Goal: Transaction & Acquisition: Purchase product/service

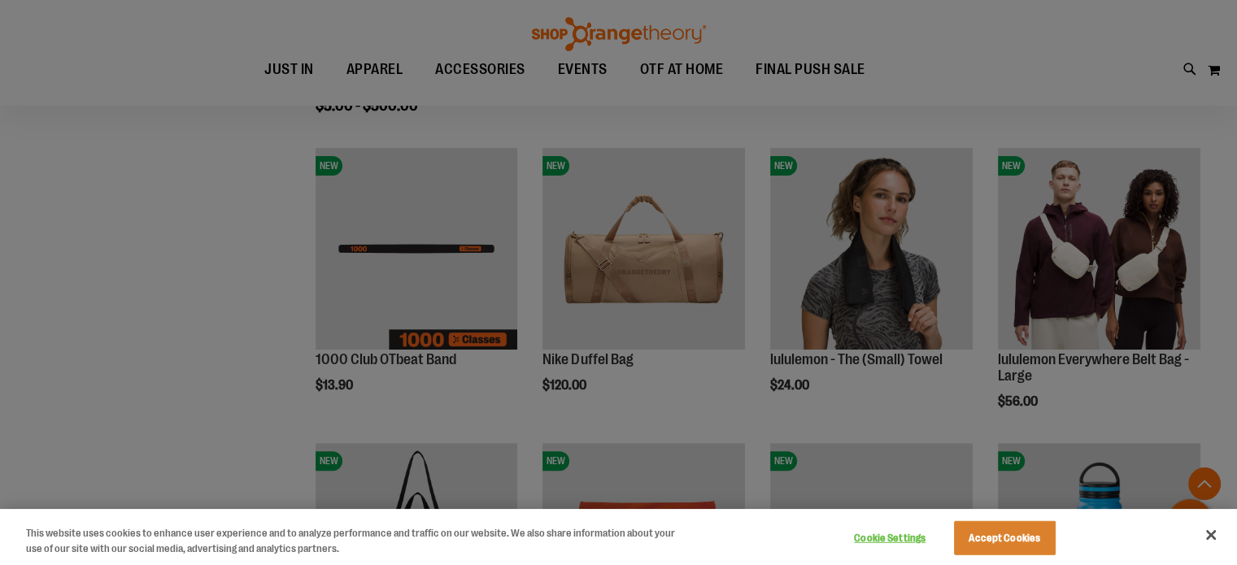
scroll to position [480, 0]
click at [1011, 541] on button "Accept Cookies" at bounding box center [1005, 538] width 102 height 34
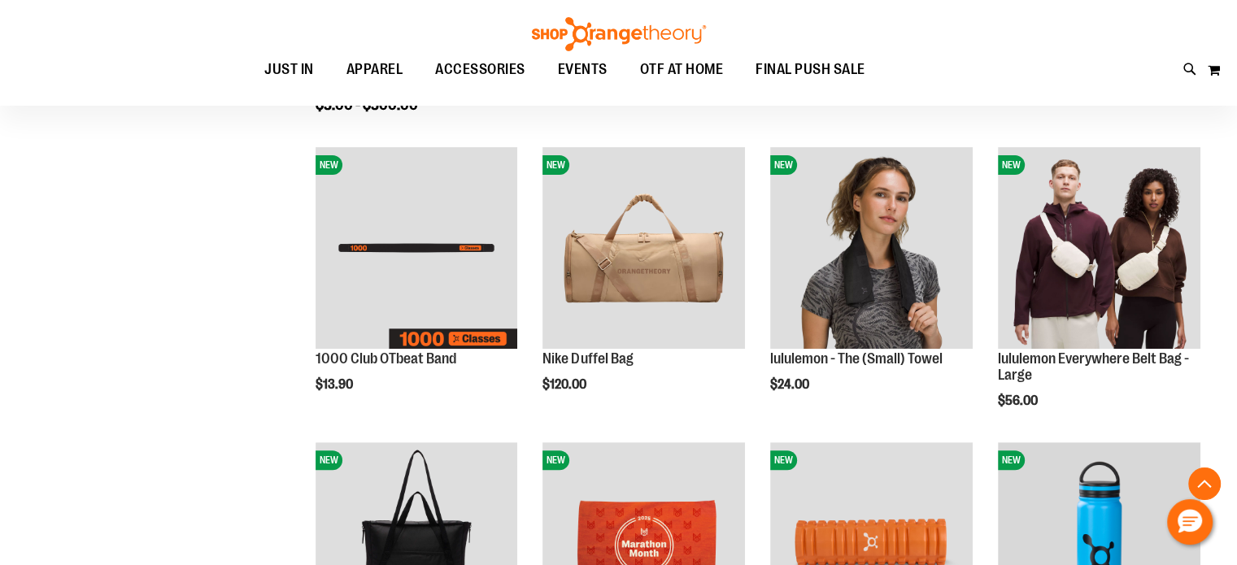
scroll to position [763, 0]
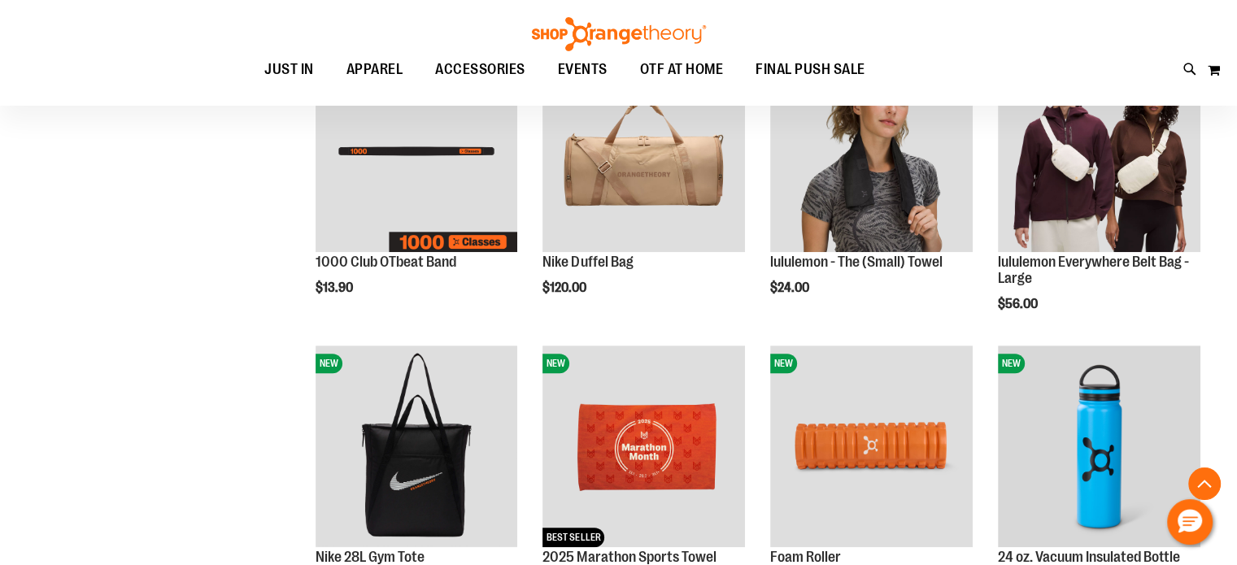
scroll to position [814, 0]
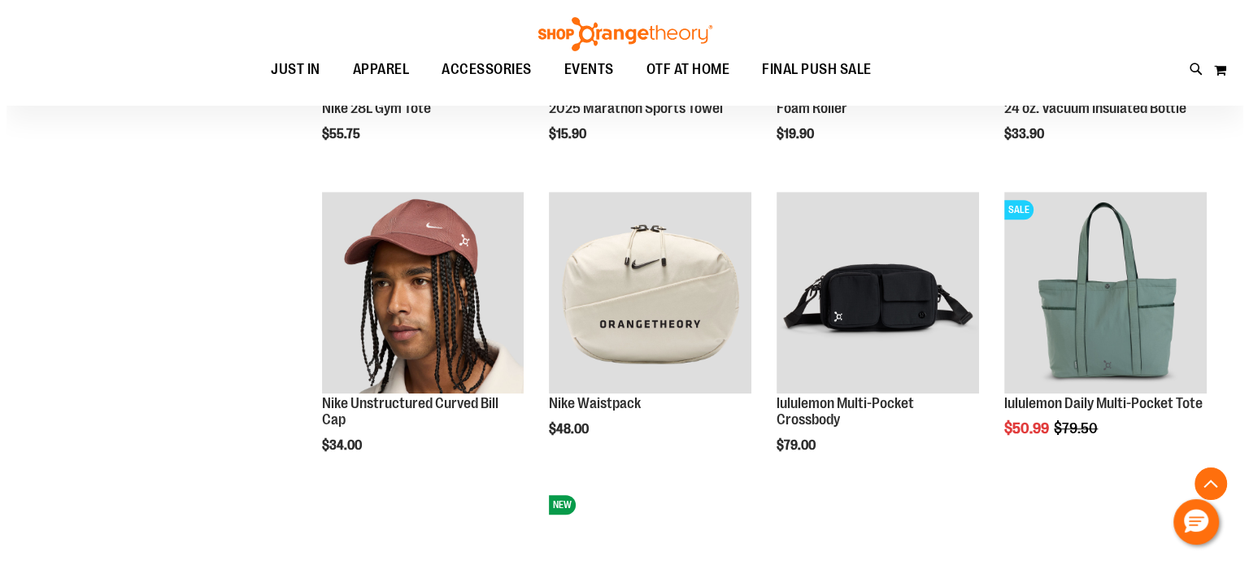
scroll to position [1028, 0]
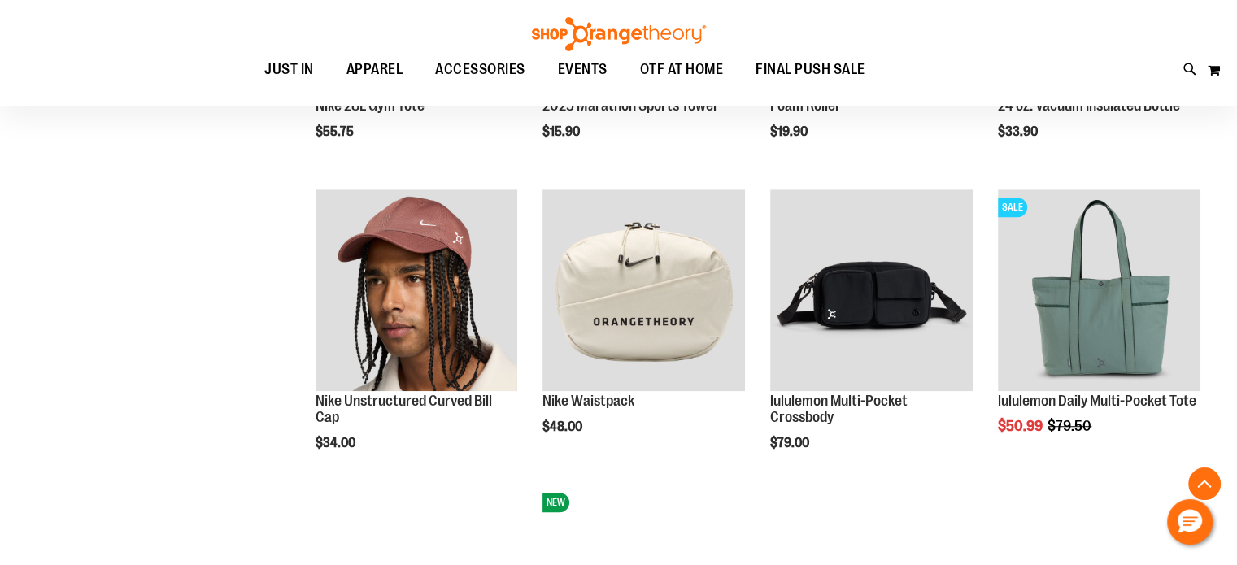
click at [1034, 483] on span "Add to Cart" at bounding box center [999, 488] width 72 height 18
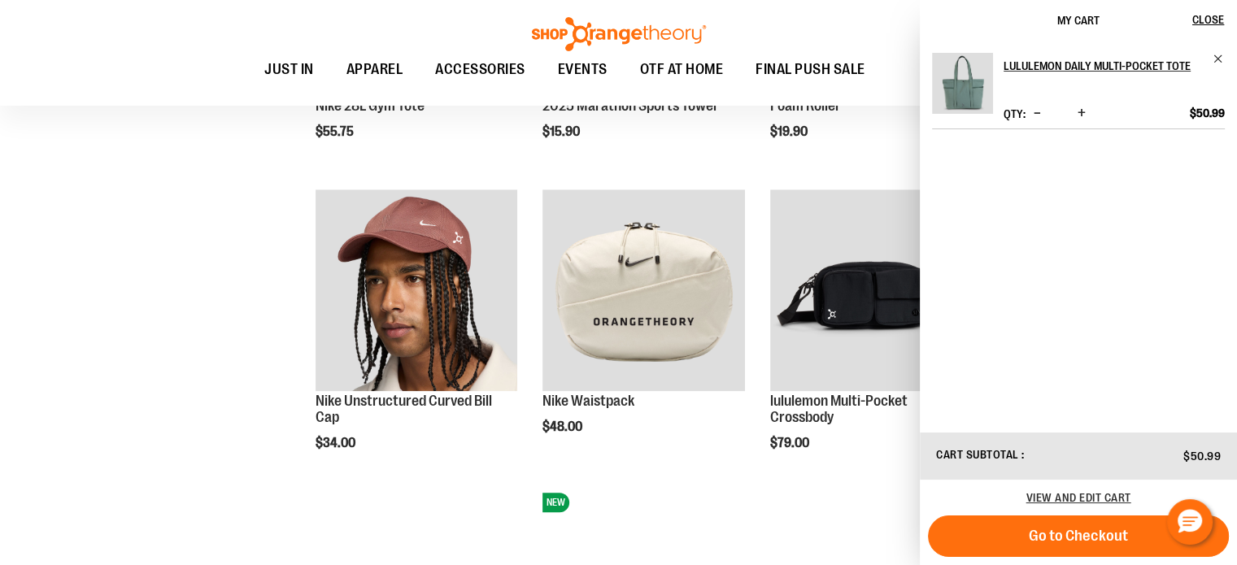
click at [1106, 536] on span "Go to Checkout" at bounding box center [1078, 536] width 99 height 18
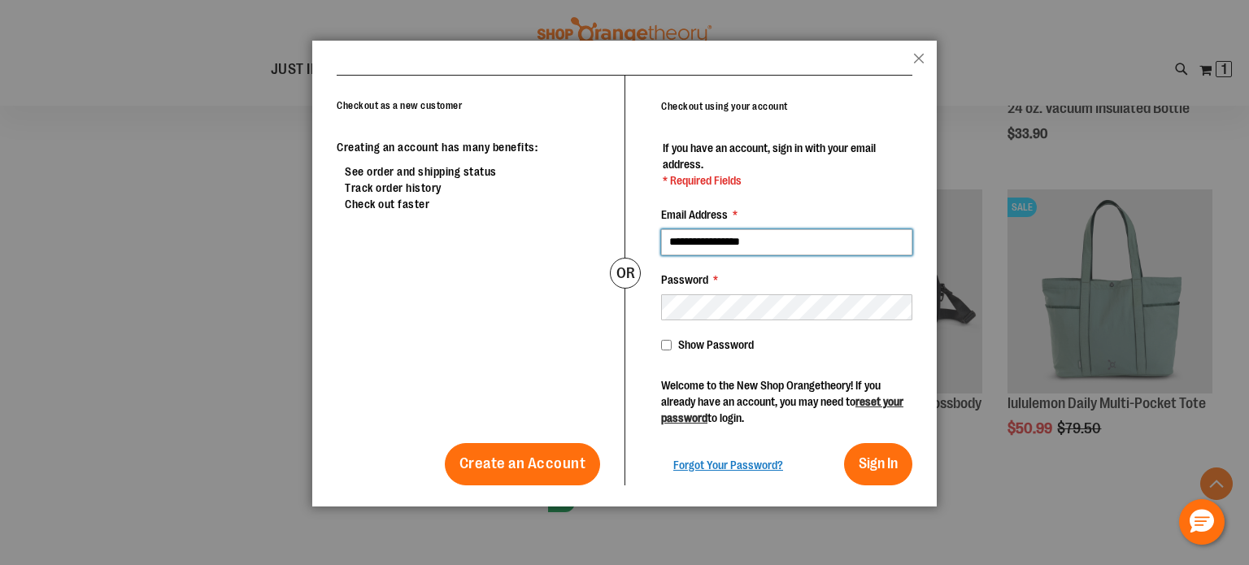
type input "**********"
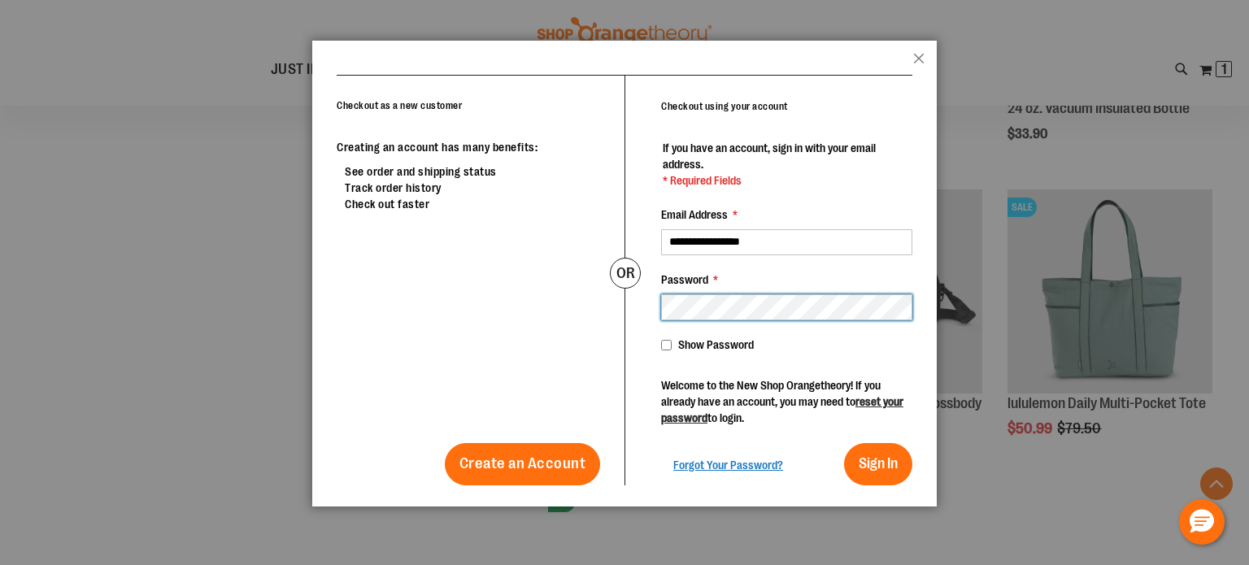
click at [844, 443] on button "Sign In" at bounding box center [878, 464] width 68 height 42
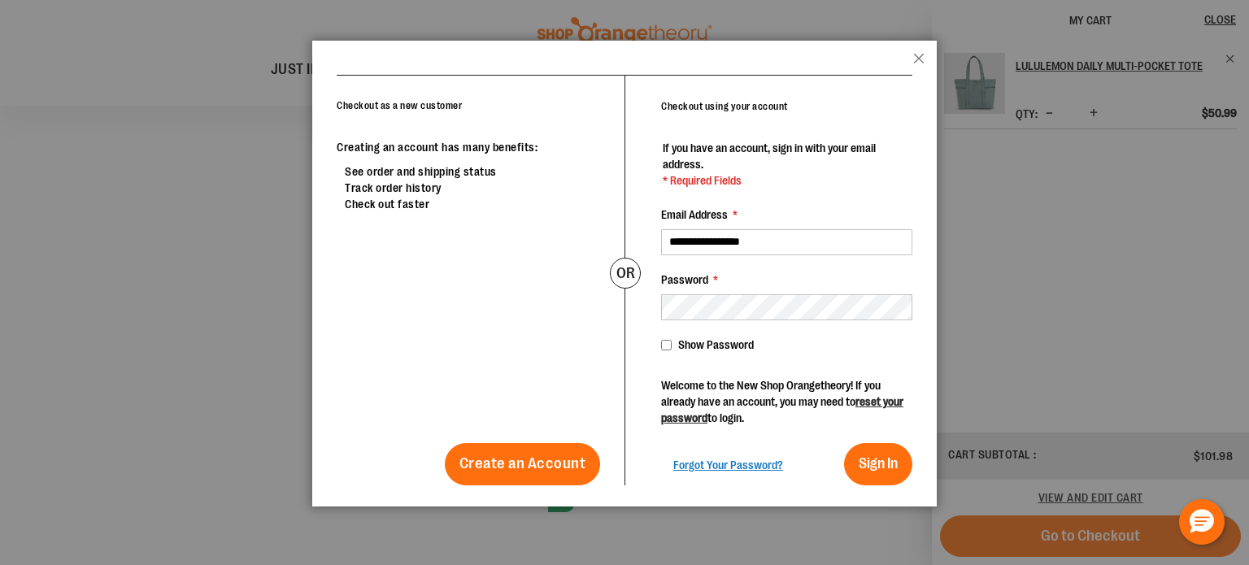
click at [889, 463] on span "Sign In" at bounding box center [878, 463] width 39 height 16
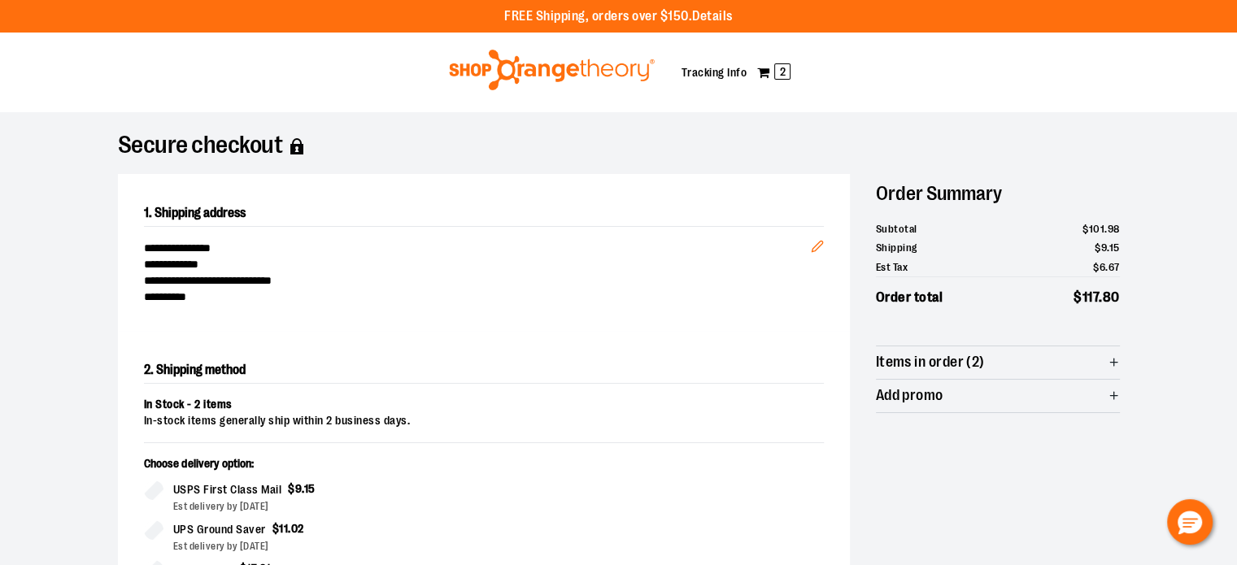
click at [779, 63] on span "2" at bounding box center [782, 71] width 16 height 16
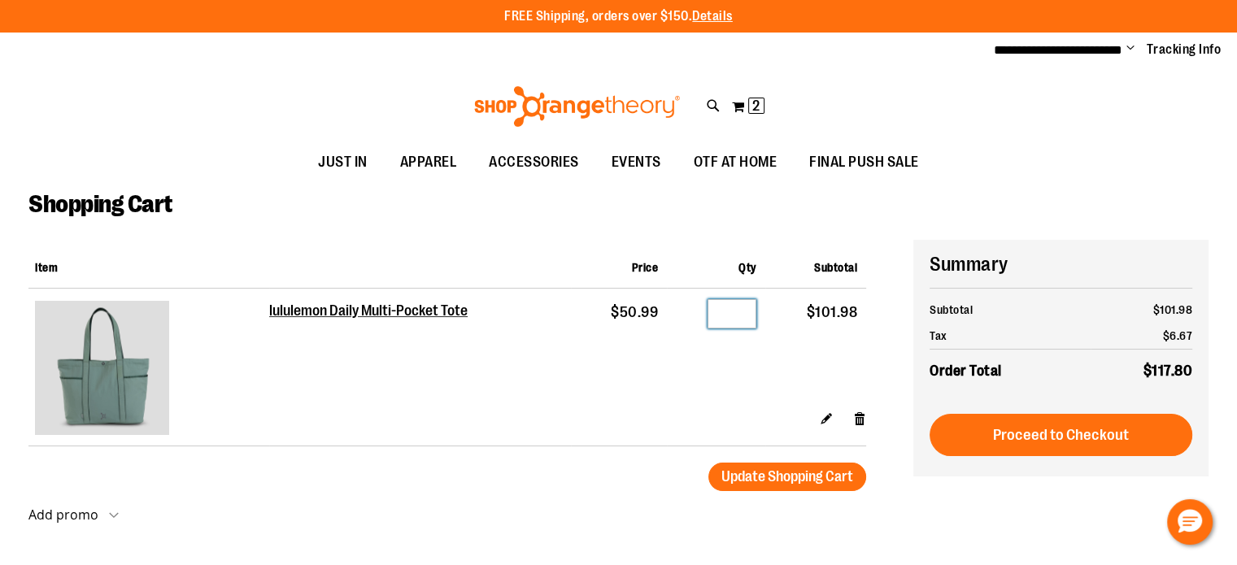
click at [733, 313] on input "*" at bounding box center [731, 313] width 49 height 29
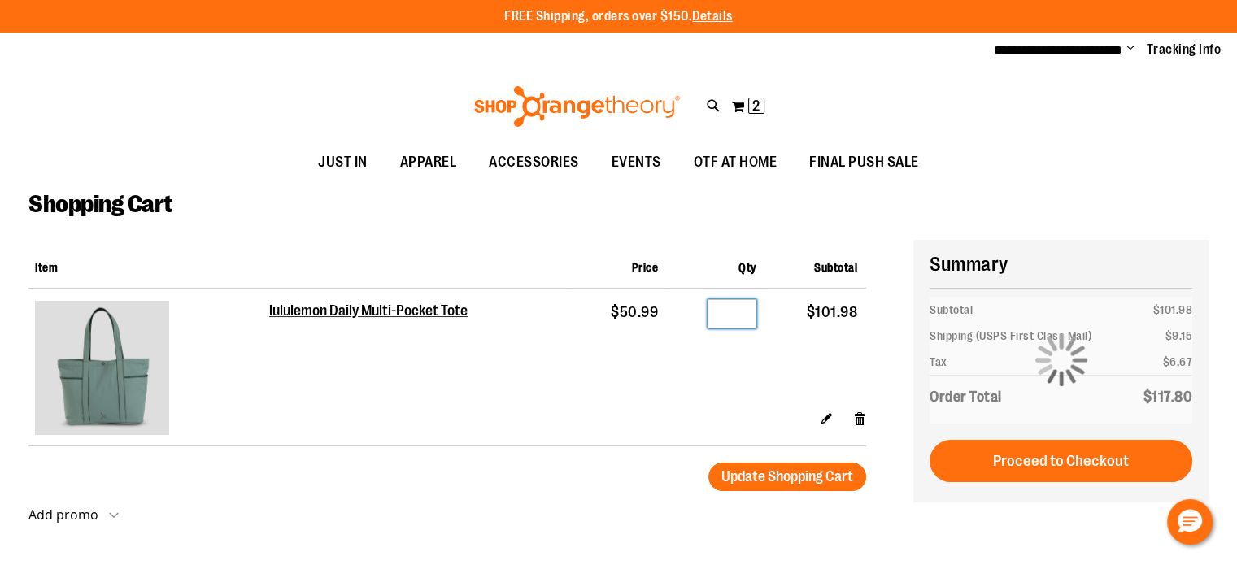
type input "*"
click at [751, 468] on span "Update Shopping Cart" at bounding box center [787, 476] width 132 height 16
click at [1074, 427] on div "**********" at bounding box center [1060, 371] width 295 height 263
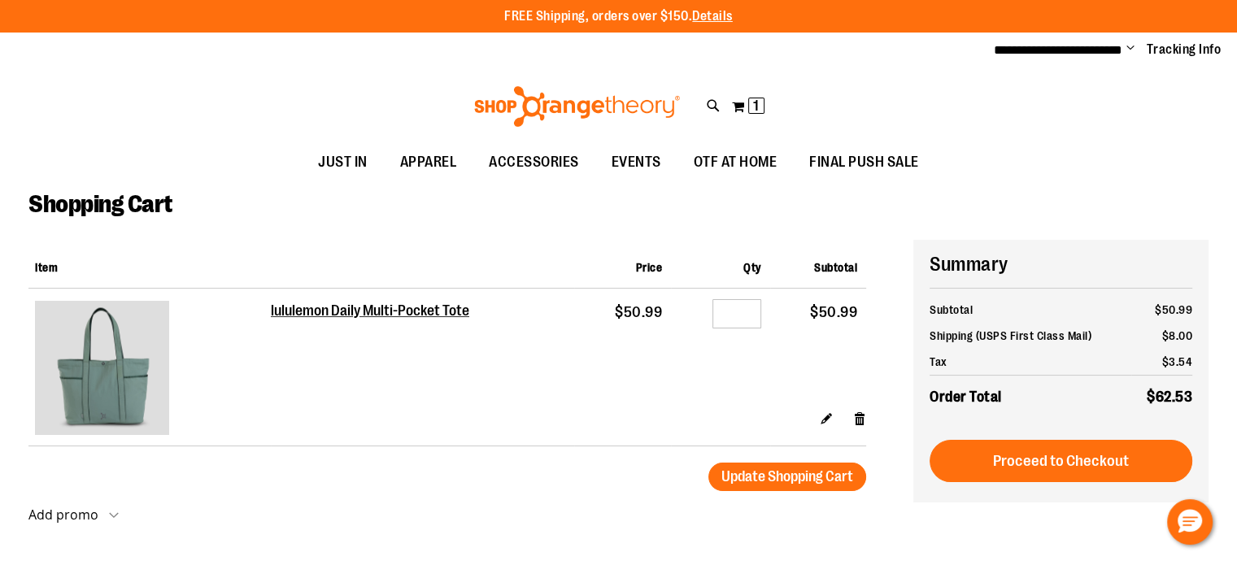
click at [1070, 460] on span "Proceed to Checkout" at bounding box center [1061, 461] width 136 height 18
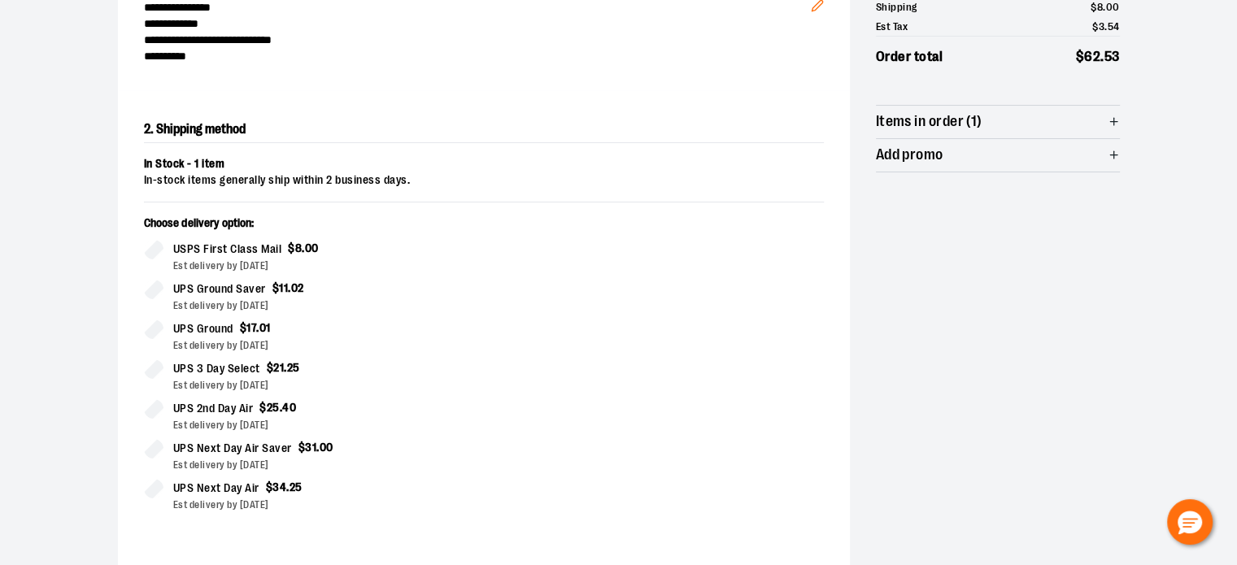
scroll to position [509, 0]
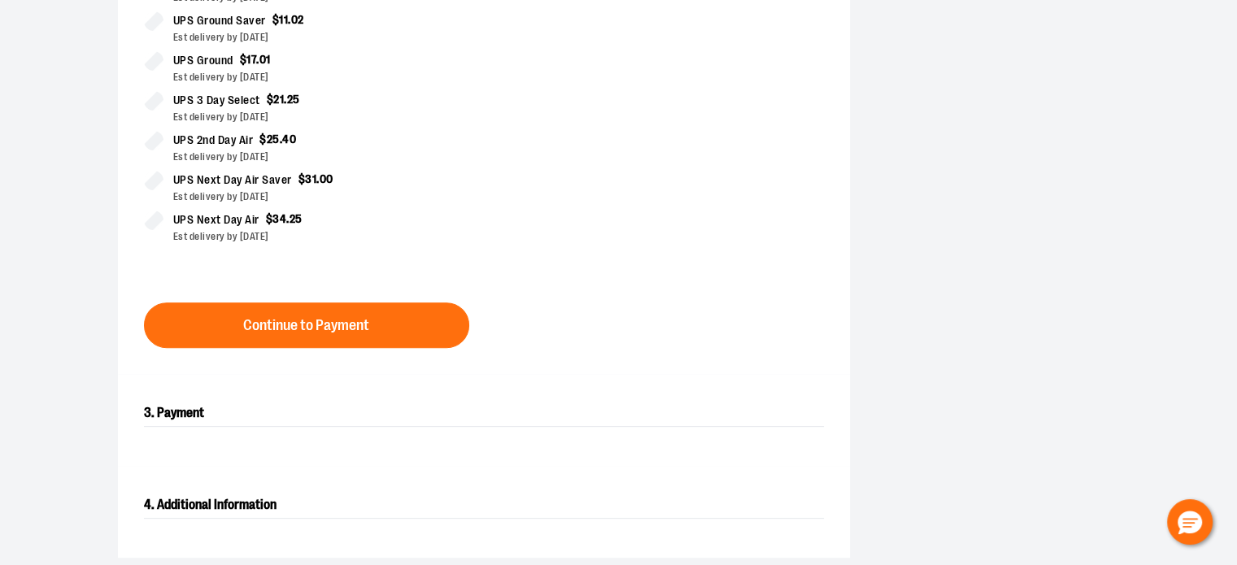
click at [207, 319] on button "Continue to Payment" at bounding box center [306, 325] width 325 height 46
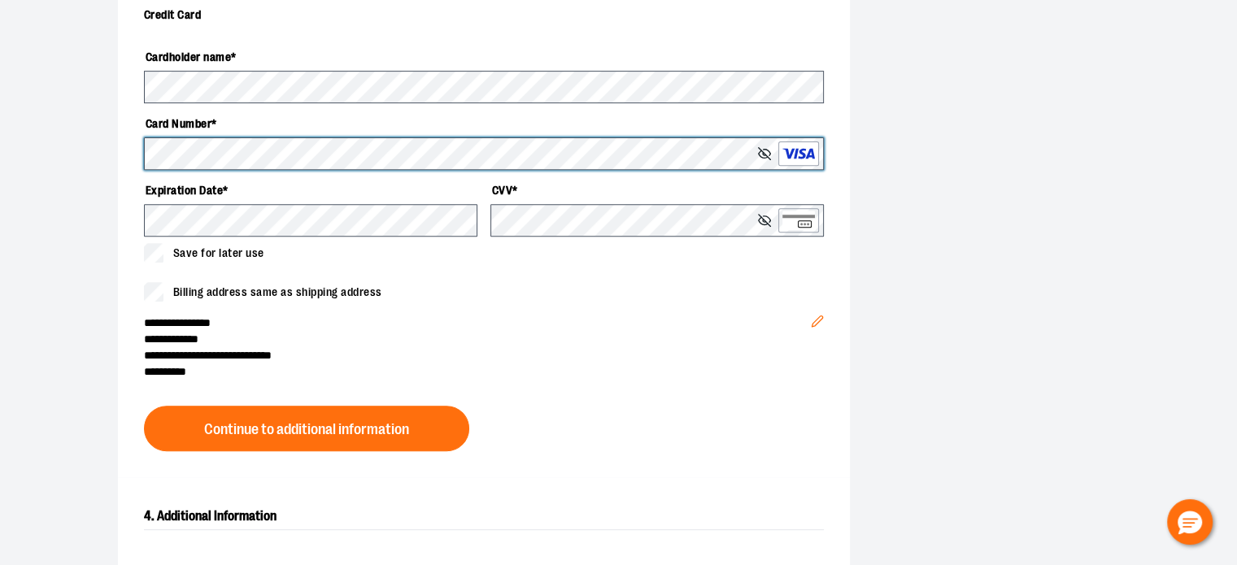
scroll to position [611, 0]
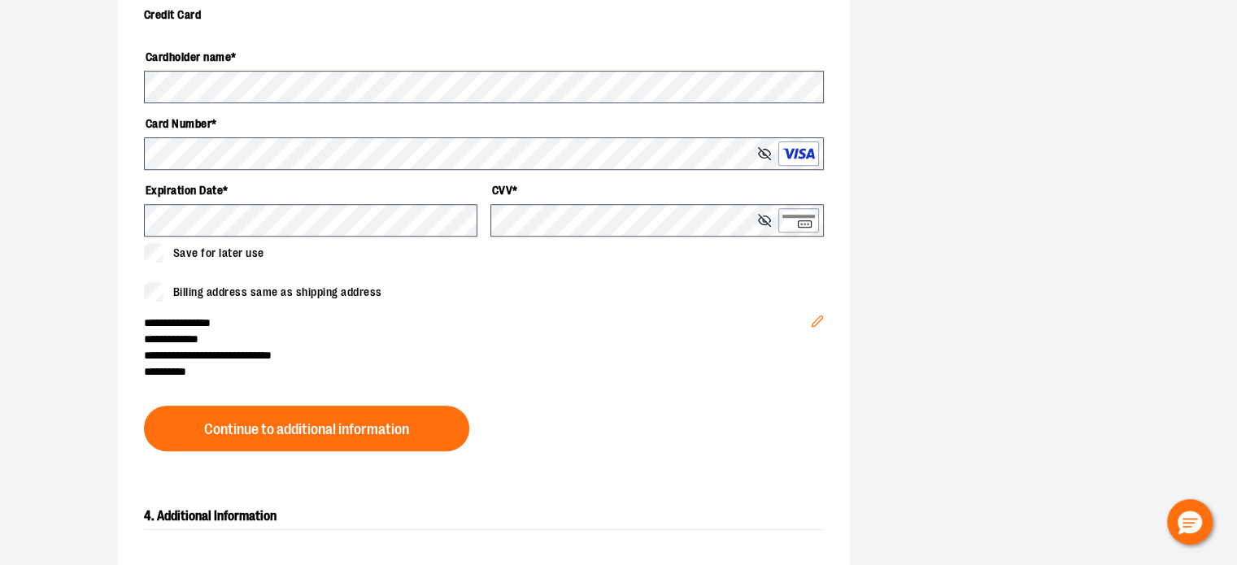
click at [269, 409] on button "Continue to additional information" at bounding box center [306, 429] width 325 height 46
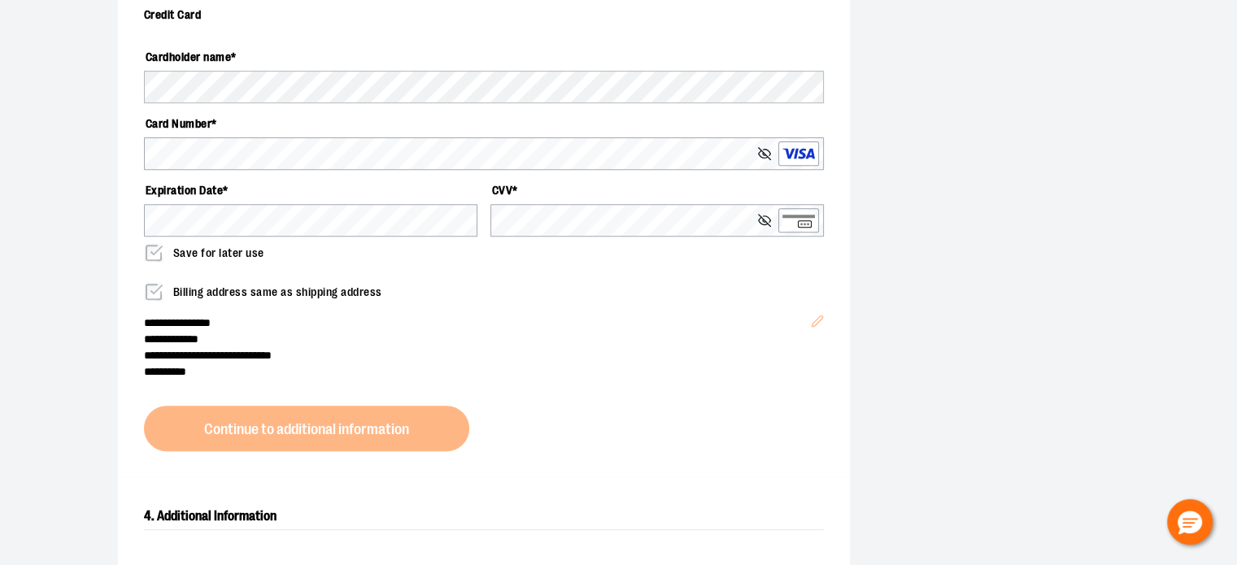
scroll to position [449, 0]
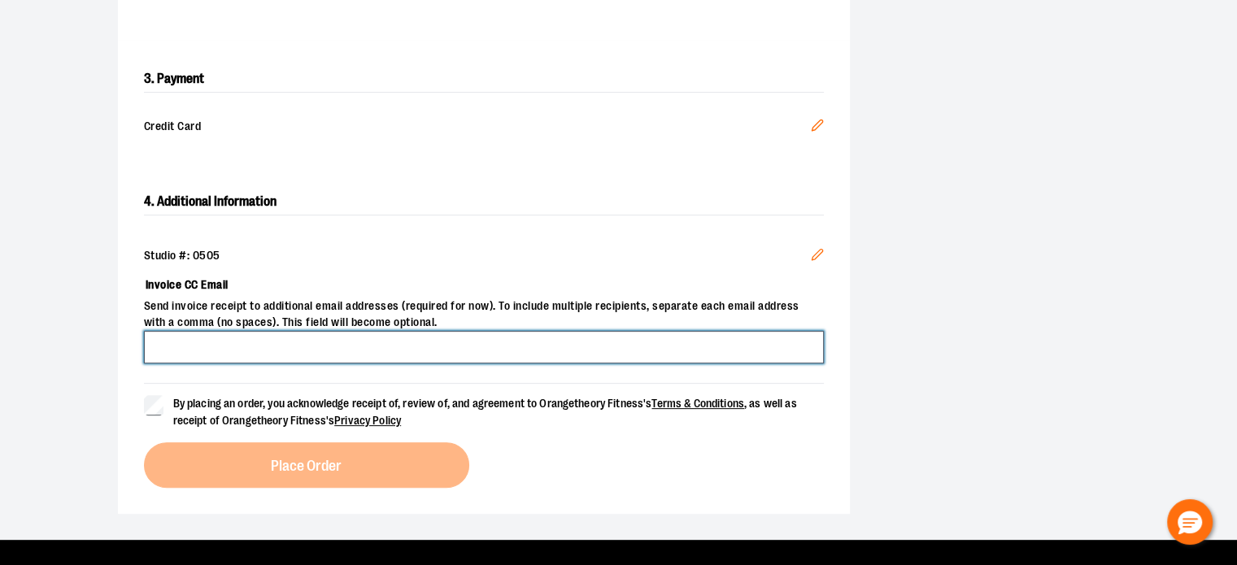
click at [272, 347] on input "Invoice CC Email" at bounding box center [484, 347] width 680 height 33
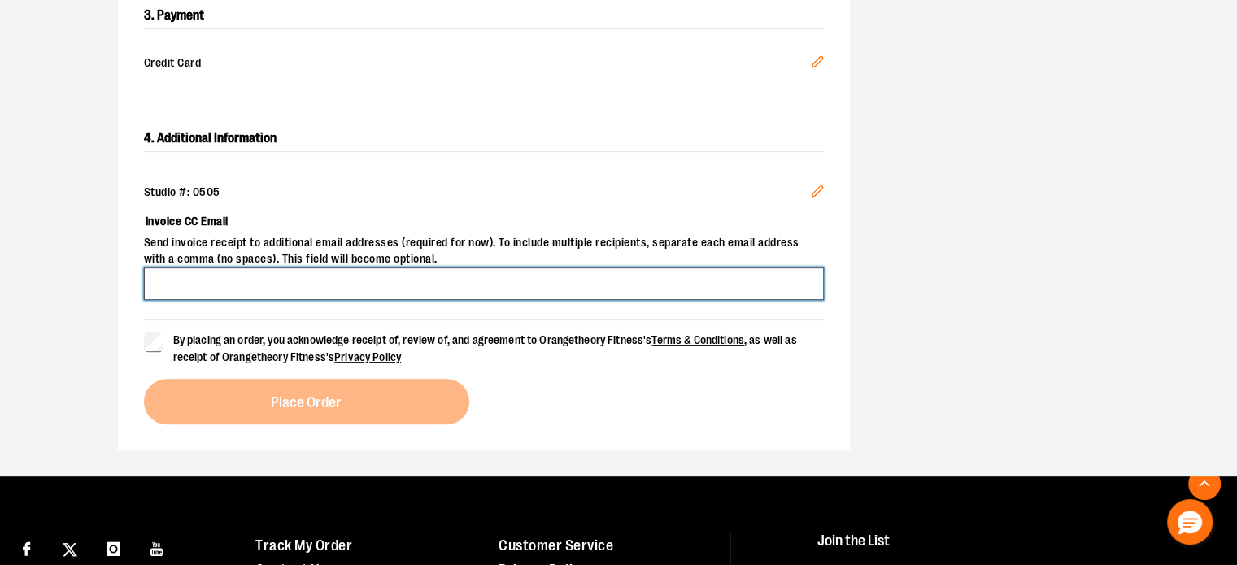
scroll to position [517, 0]
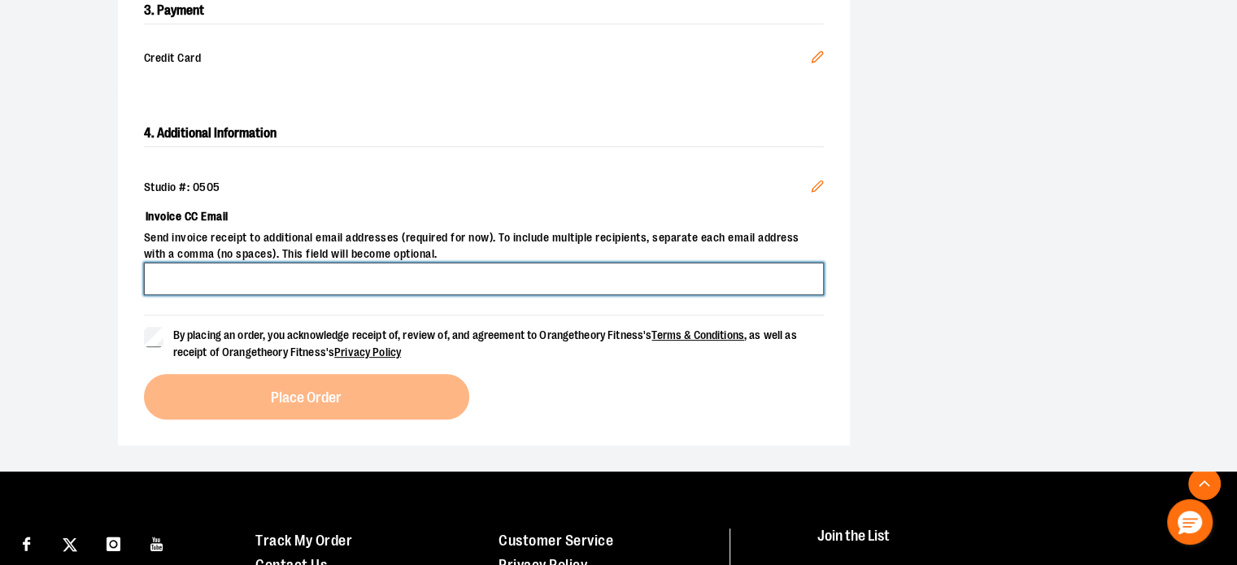
click at [176, 276] on input "Invoice CC Email" at bounding box center [484, 279] width 680 height 33
type input "**********"
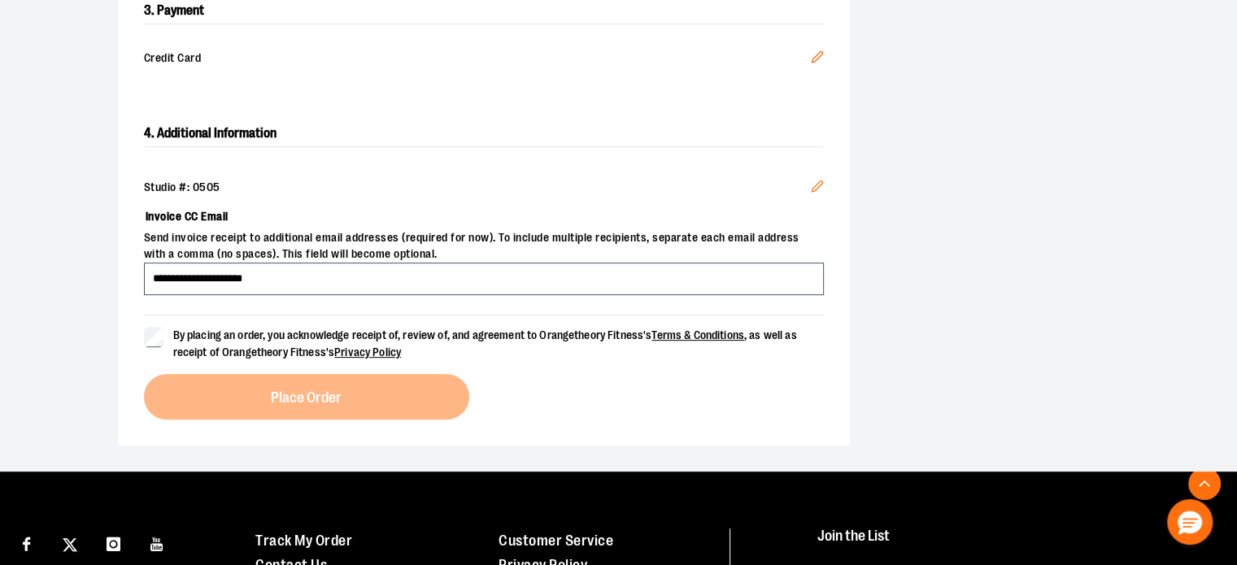
click at [97, 292] on div "**********" at bounding box center [618, 33] width 1171 height 877
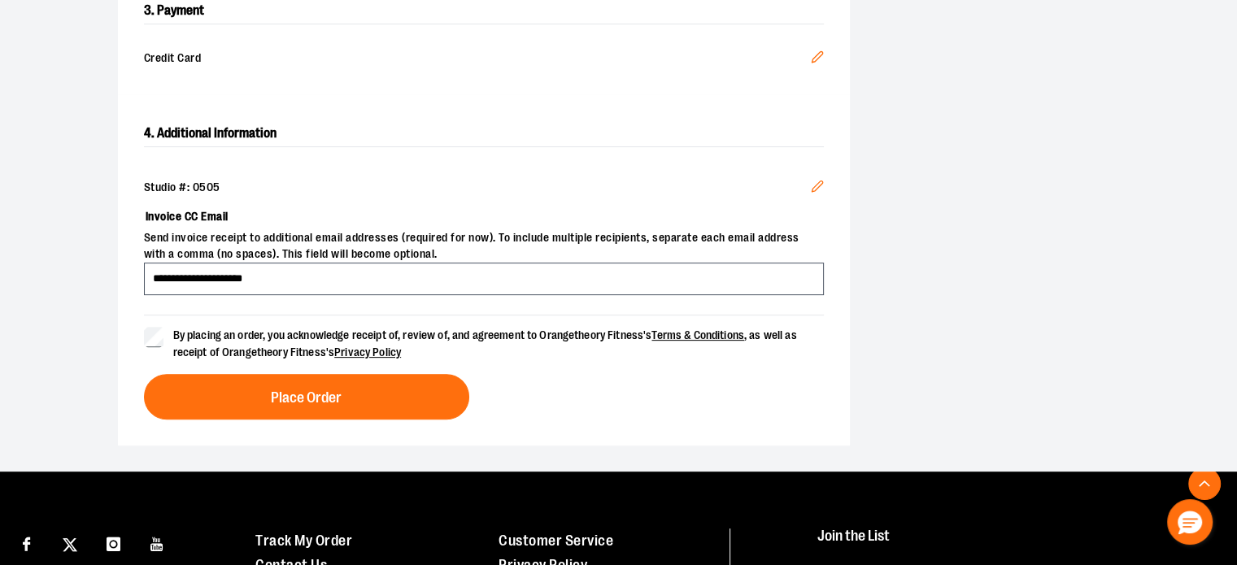
click at [306, 380] on button "Place Order" at bounding box center [306, 397] width 325 height 46
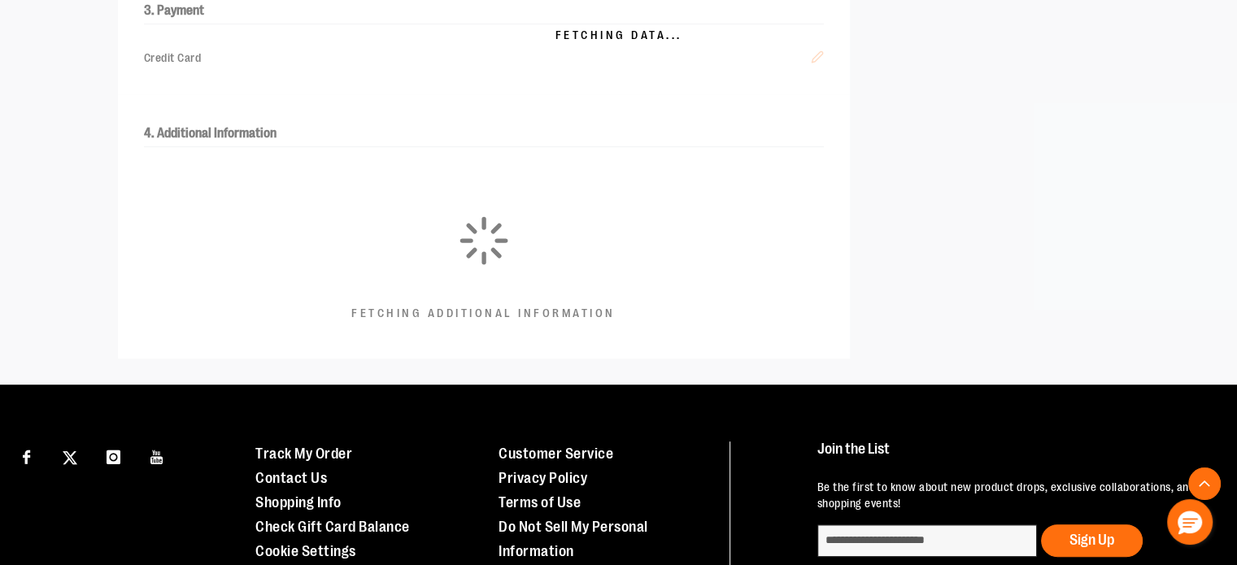
scroll to position [491, 0]
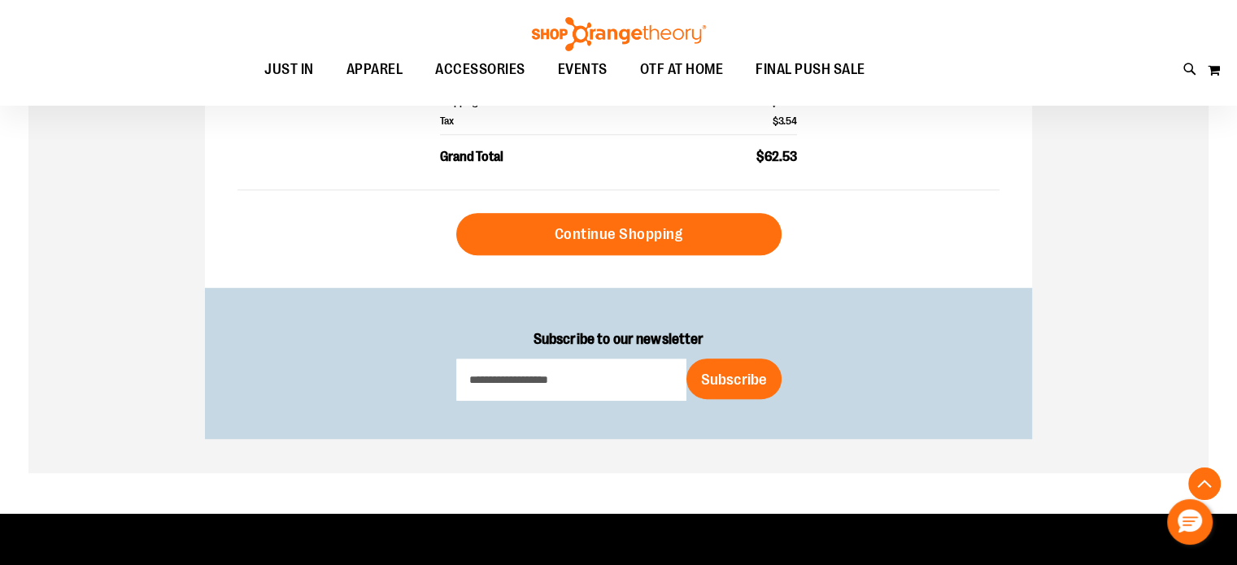
scroll to position [699, 0]
